Goal: Transaction & Acquisition: Purchase product/service

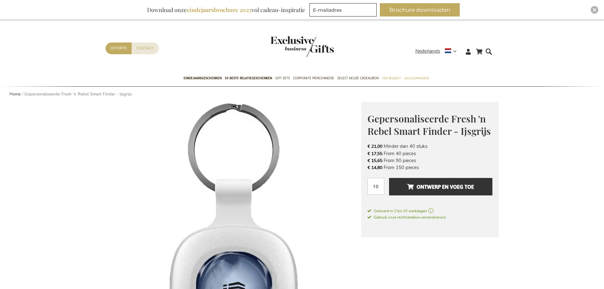
drag, startPoint x: 378, startPoint y: 168, endPoint x: 377, endPoint y: 175, distance: 7.3
click at [378, 169] on span "€ 14,80" at bounding box center [374, 167] width 15 height 6
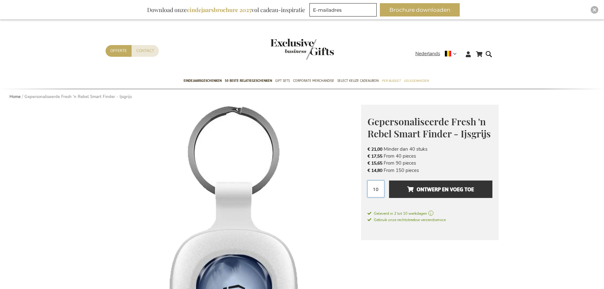
click at [376, 186] on input "10" at bounding box center [375, 188] width 17 height 17
click at [376, 187] on input "10" at bounding box center [375, 188] width 17 height 17
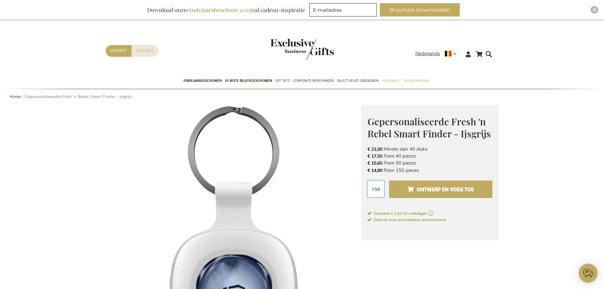
type input "150"
click at [427, 190] on span "Ontwerp en voeg toe" at bounding box center [440, 189] width 67 height 10
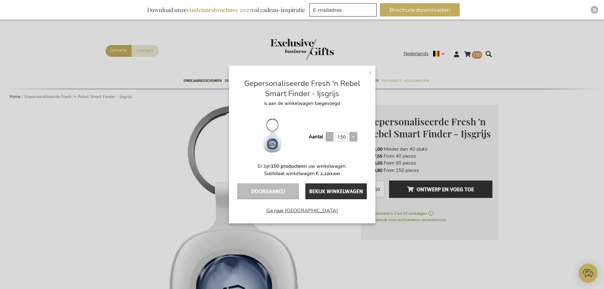
click at [306, 213] on link "Ga naar afrekenen" at bounding box center [302, 208] width 146 height 18
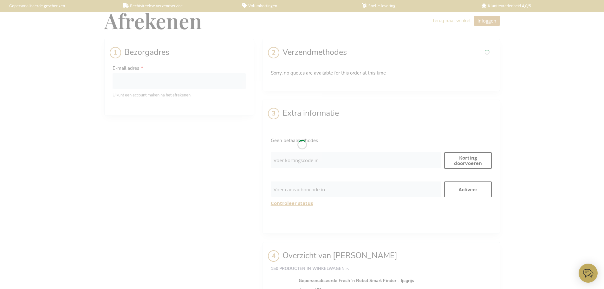
select select "BE"
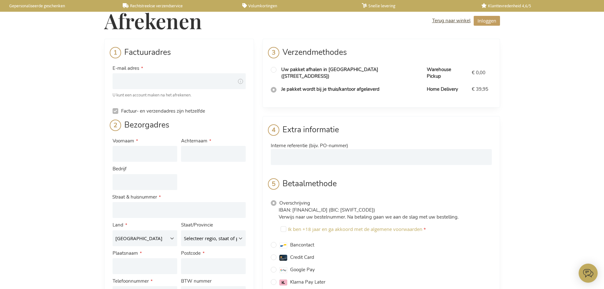
click at [442, 23] on link "Terug naar winkel" at bounding box center [451, 20] width 38 height 7
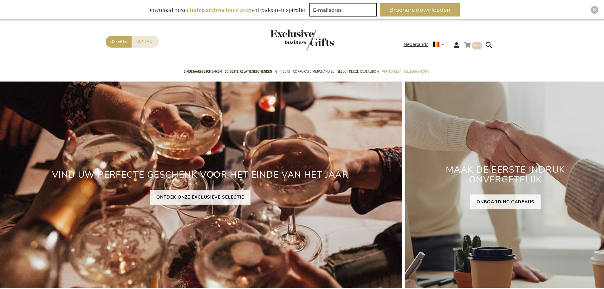
click at [472, 35] on div "Winkelwagen 150 150 items Winkelwagen 150 Sluiten 150 Producten in winkelwagen …" at bounding box center [302, 46] width 604 height 35
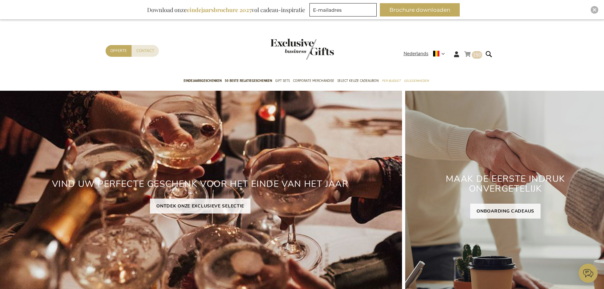
click at [469, 56] on link "Winkelwagen 150 150 items" at bounding box center [473, 55] width 18 height 10
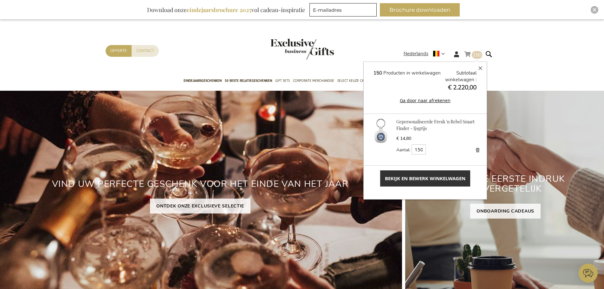
click at [473, 148] on link "Verwijder" at bounding box center [477, 149] width 9 height 9
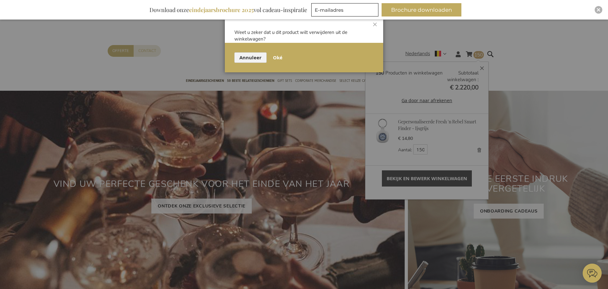
click at [281, 57] on span "Oké" at bounding box center [278, 57] width 10 height 7
